Goal: Information Seeking & Learning: Learn about a topic

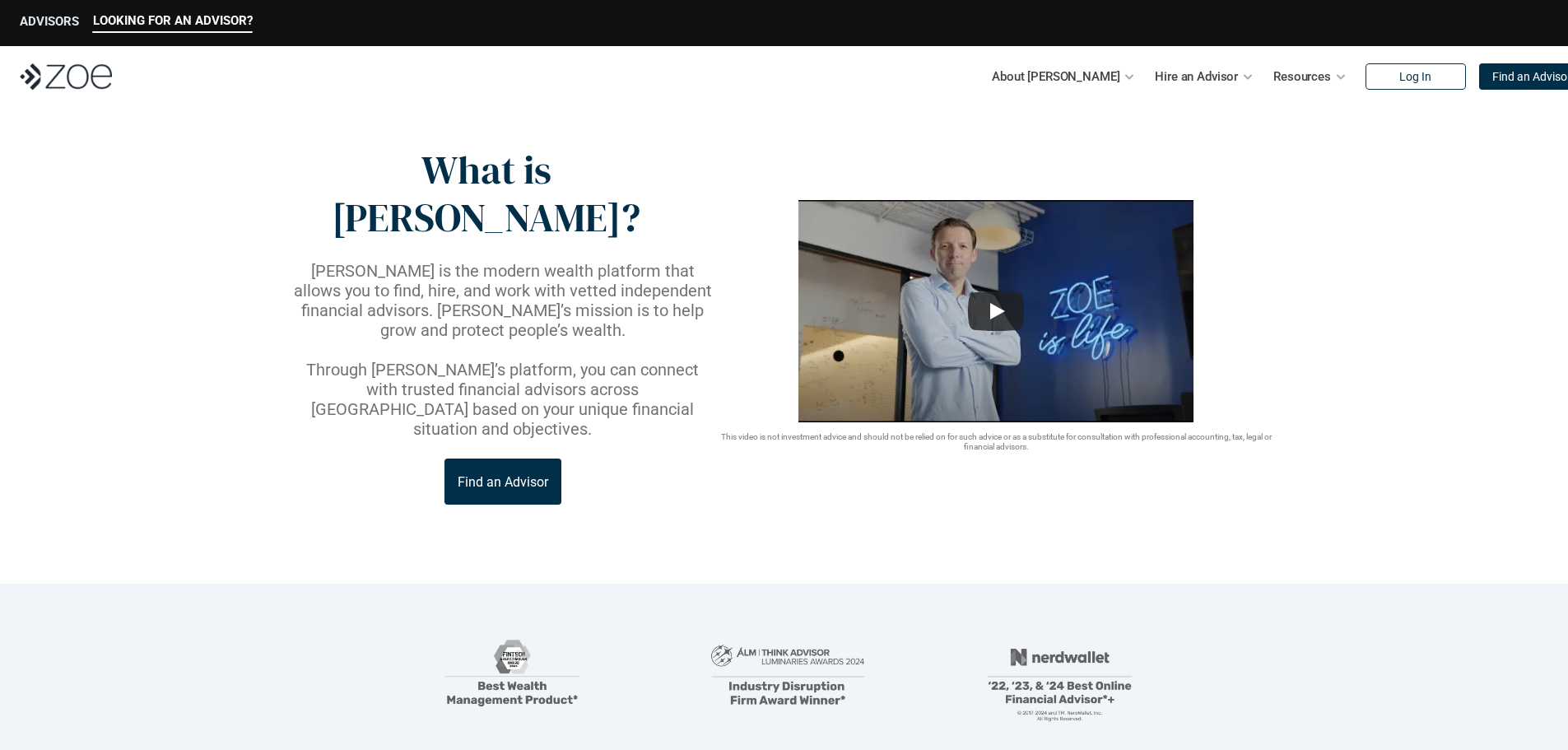
click at [62, 24] on p "ADVISORS" at bounding box center [49, 22] width 60 height 15
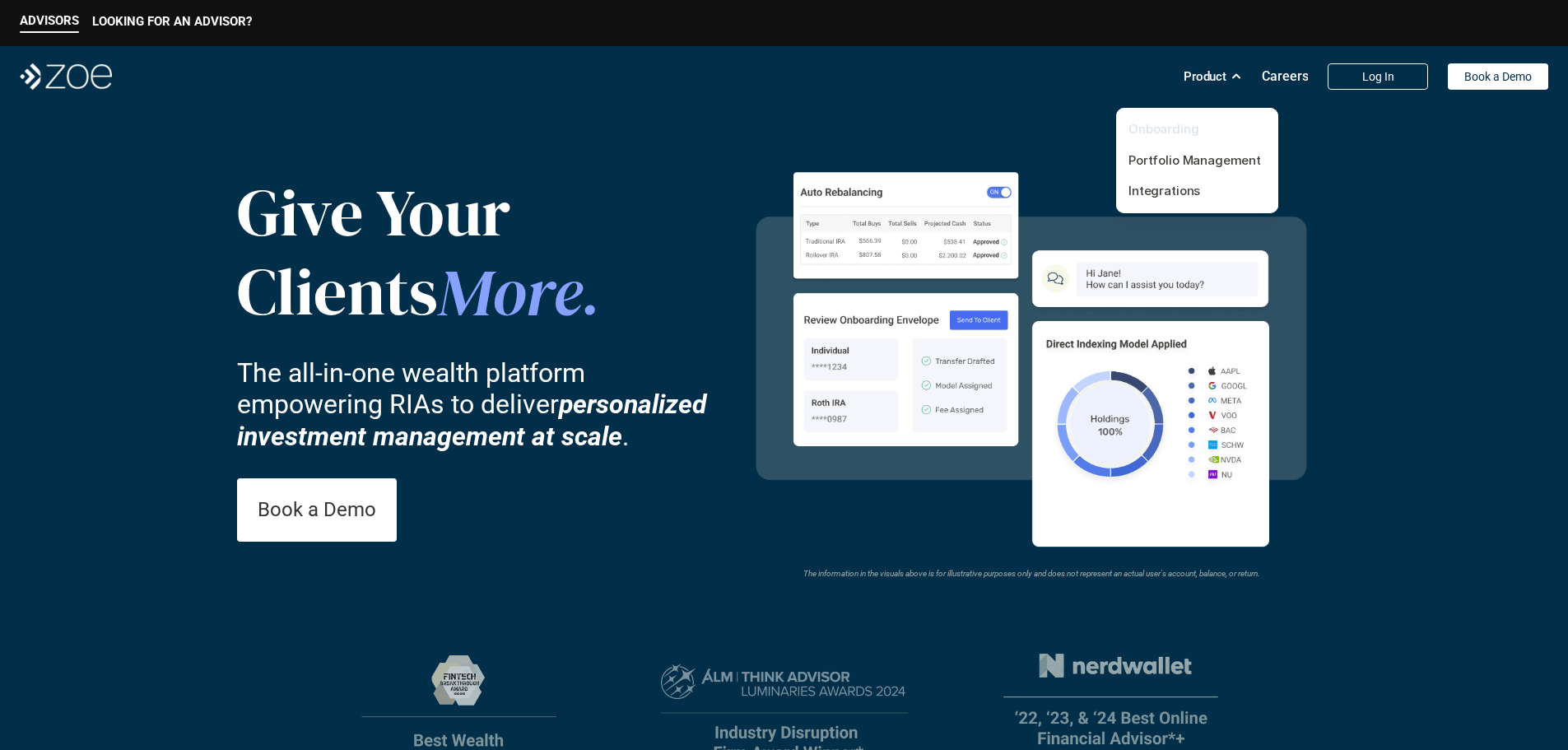
click at [1176, 131] on link "Onboarding" at bounding box center [1164, 128] width 71 height 16
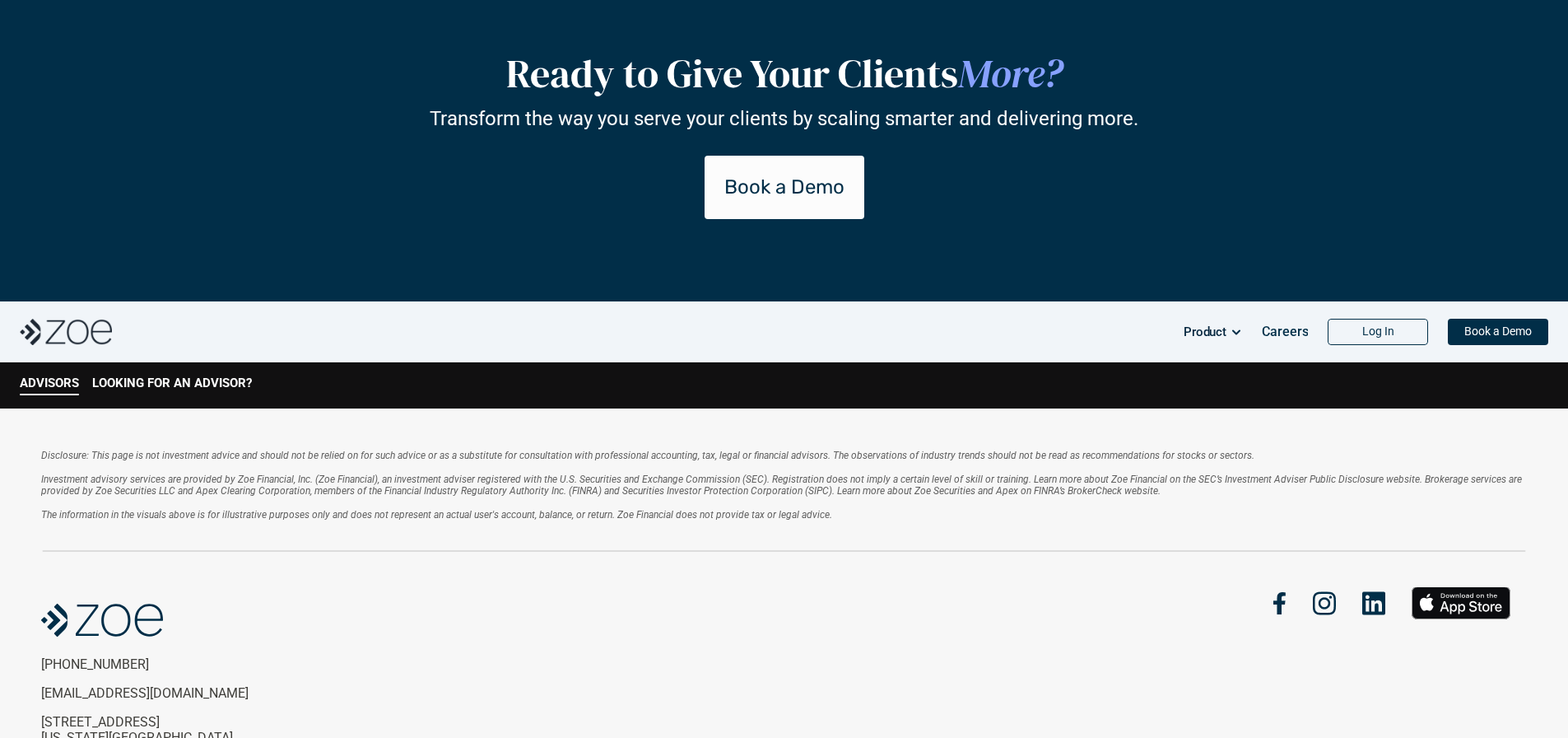
scroll to position [3542, 0]
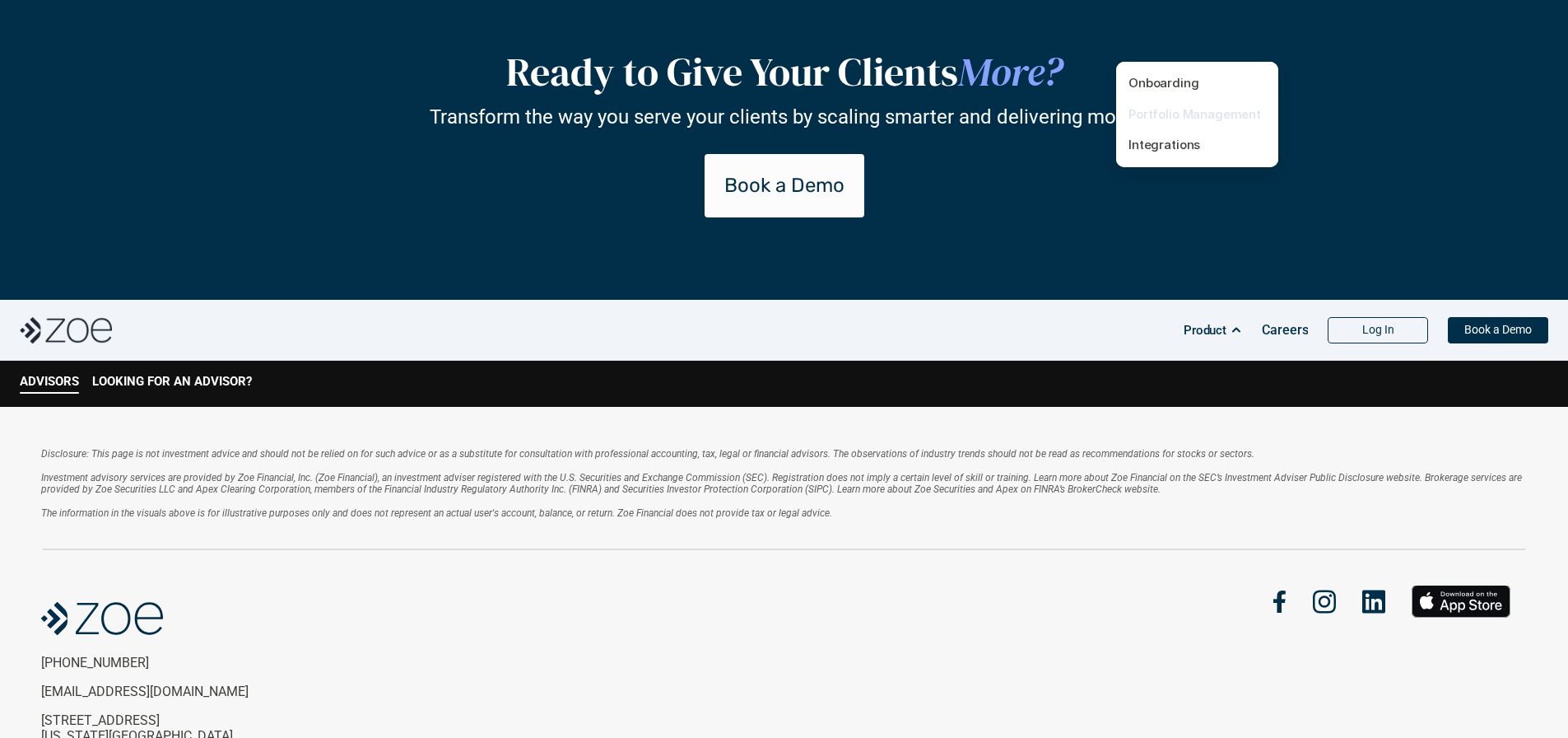
click at [1203, 112] on link "Portfolio Management" at bounding box center [1195, 113] width 132 height 16
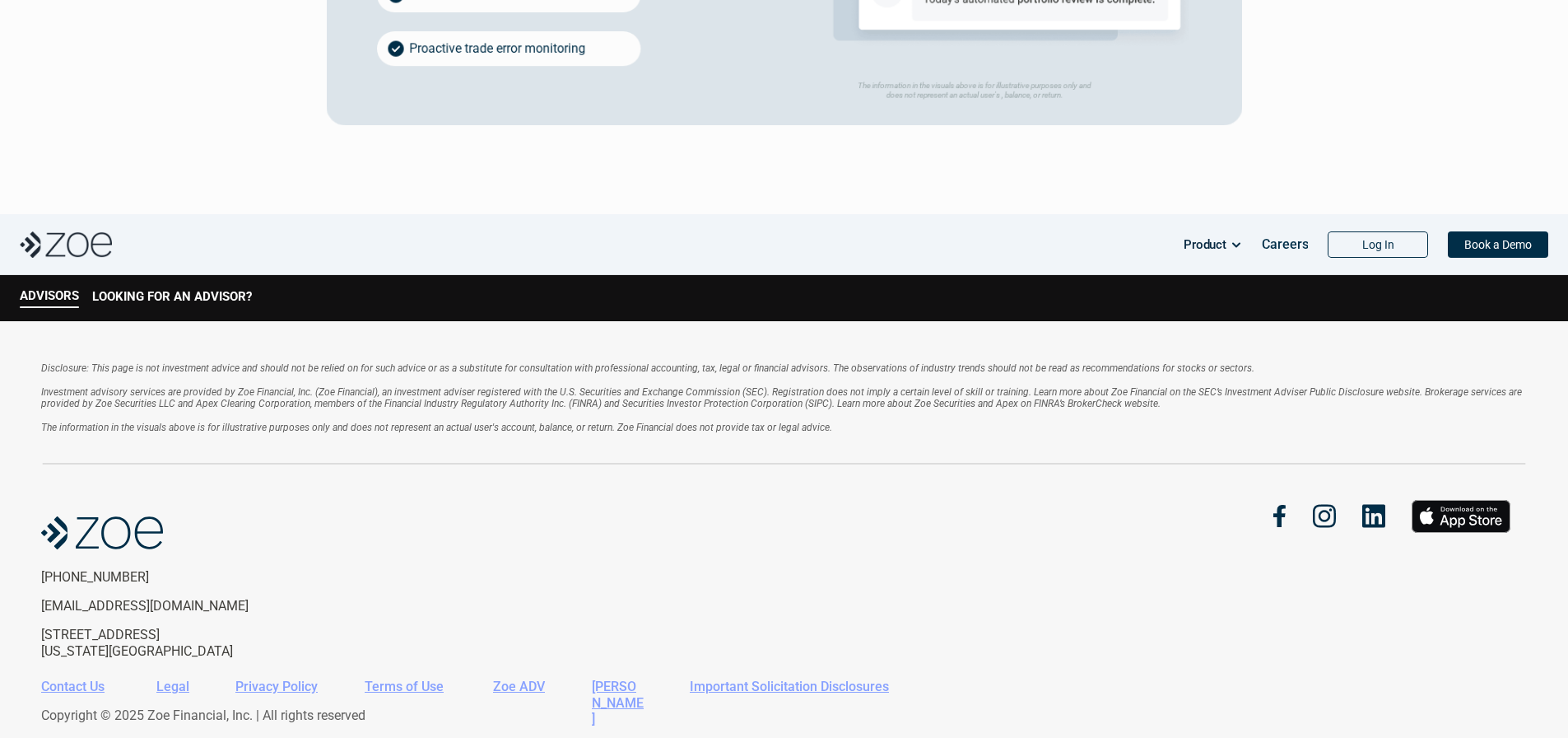
scroll to position [3458, 0]
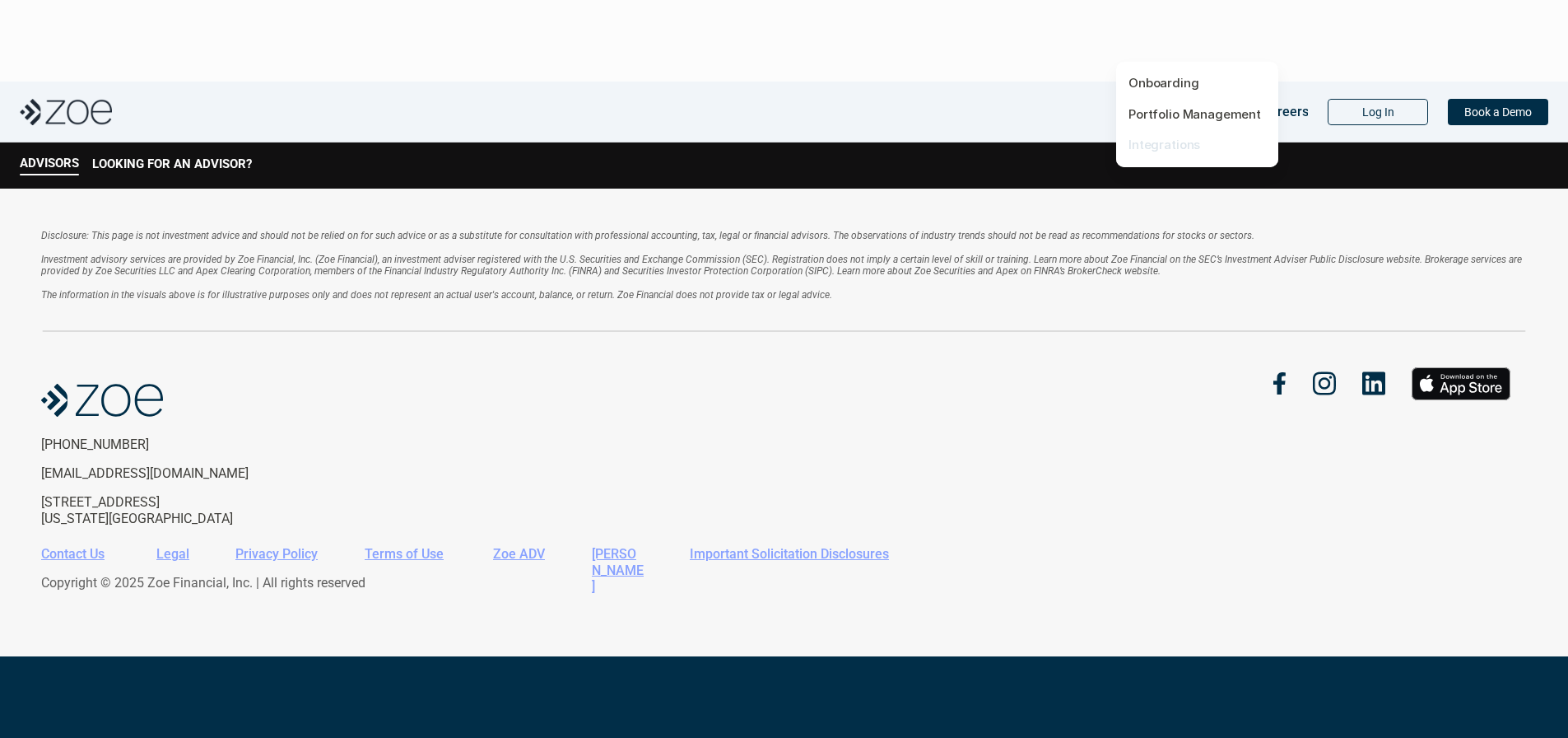
click at [1173, 142] on link "Integrations" at bounding box center [1165, 145] width 72 height 16
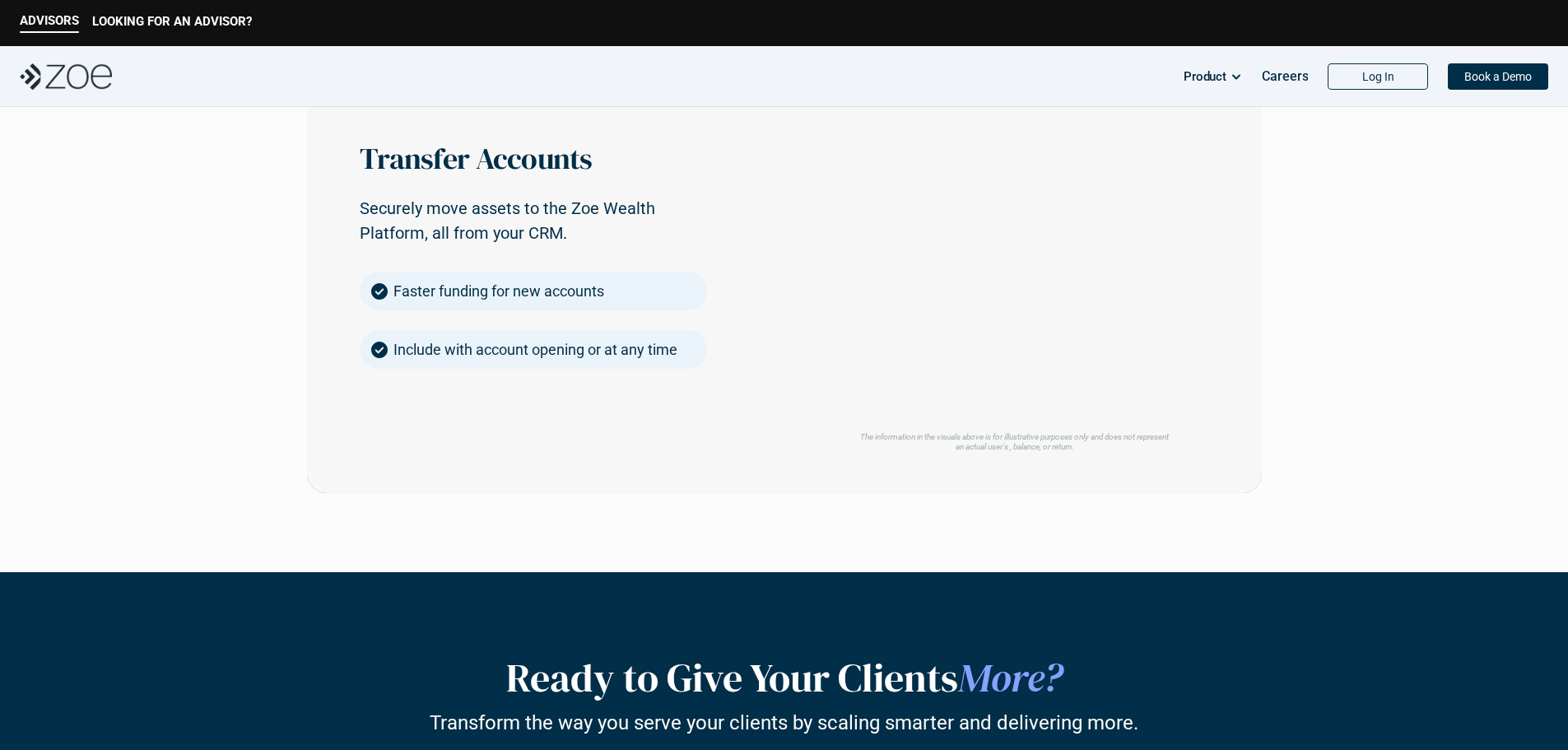
scroll to position [2305, 0]
